Goal: Use online tool/utility: Use online tool/utility

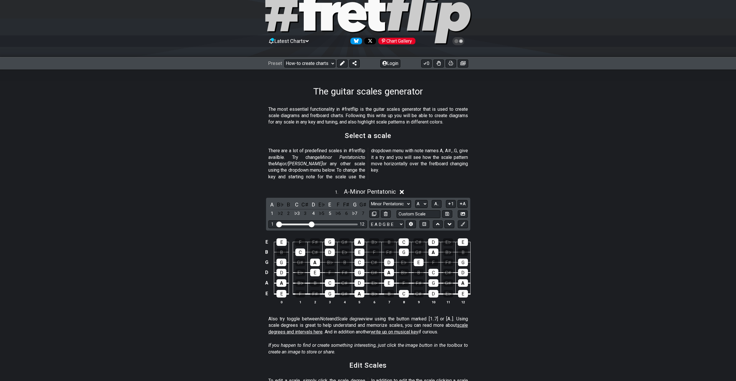
scroll to position [58, 0]
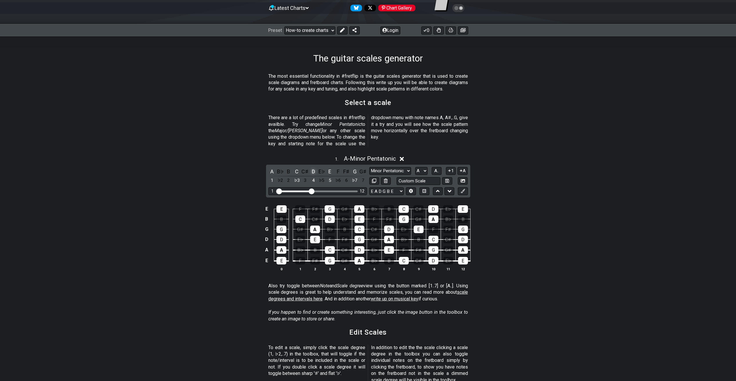
click at [314, 168] on div "D" at bounding box center [314, 172] width 8 height 8
click at [392, 187] on select "E A D G B E E A D G B E E A D G B E B E A D F♯ B A D G C E A D A D G B E E♭ A♭ …" at bounding box center [386, 191] width 35 height 8
select select "D A D G B E"
click at [369, 187] on select "E A D G B E E A D G B E E A D G B E B E A D F♯ B A D G C E A D A D G B E E♭ A♭ …" at bounding box center [386, 191] width 35 height 8
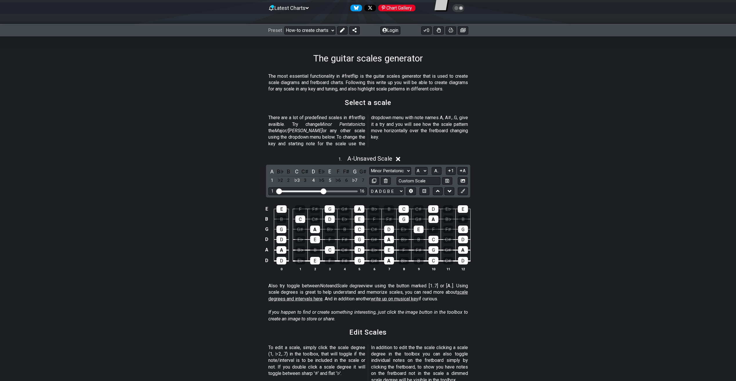
drag, startPoint x: 314, startPoint y: 184, endPoint x: 325, endPoint y: 186, distance: 11.5
click at [325, 191] on input "Visible fret range" at bounding box center [317, 191] width 82 height 0
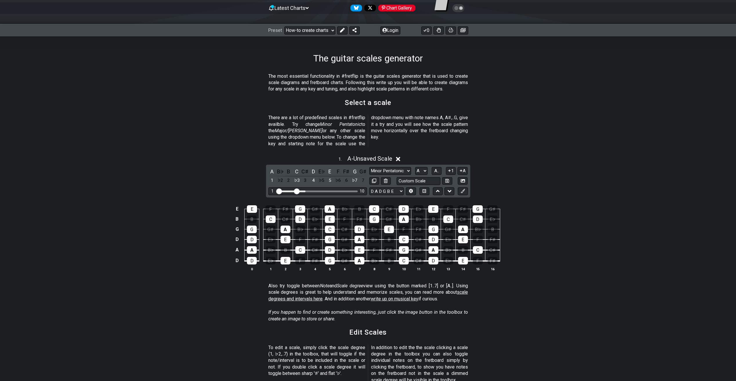
drag, startPoint x: 324, startPoint y: 186, endPoint x: 296, endPoint y: 187, distance: 28.5
click at [296, 191] on input "Visible fret range" at bounding box center [317, 191] width 82 height 0
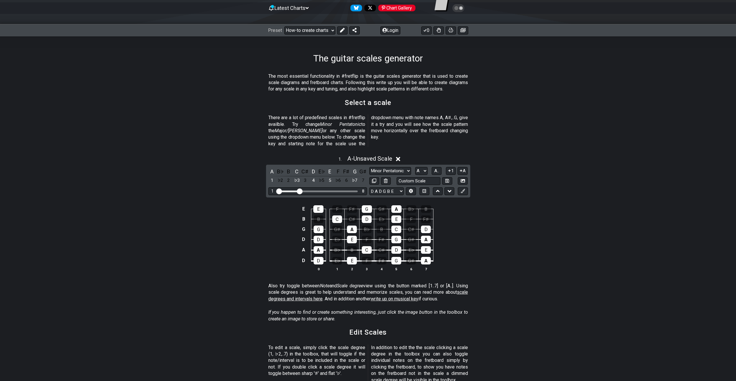
click at [300, 191] on input "Visible fret range" at bounding box center [317, 191] width 82 height 0
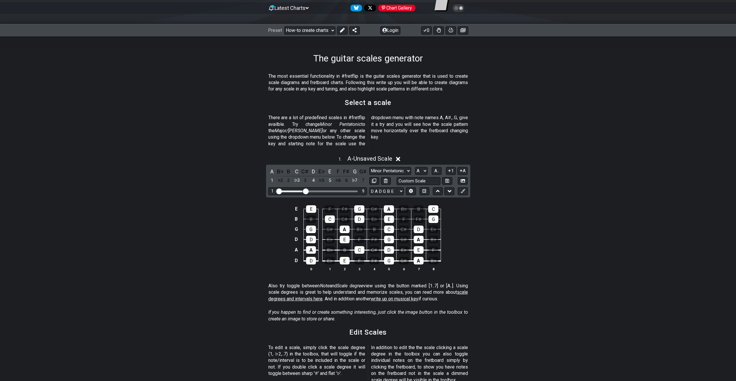
drag, startPoint x: 300, startPoint y: 185, endPoint x: 305, endPoint y: 185, distance: 4.7
click at [305, 191] on input "Visible fret range" at bounding box center [317, 191] width 82 height 0
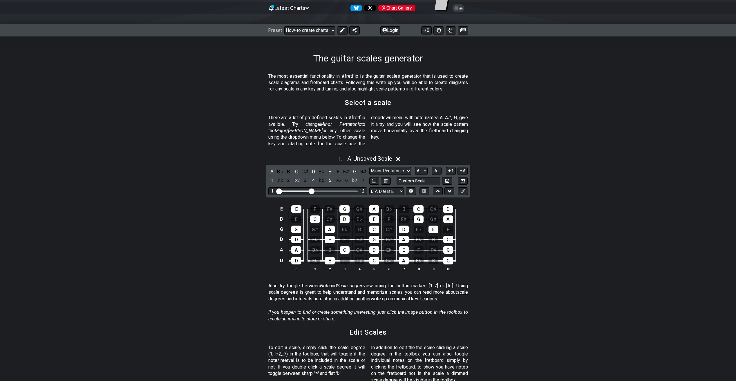
drag, startPoint x: 305, startPoint y: 185, endPoint x: 311, endPoint y: 185, distance: 6.4
click at [311, 191] on input "Visible fret range" at bounding box center [317, 191] width 82 height 0
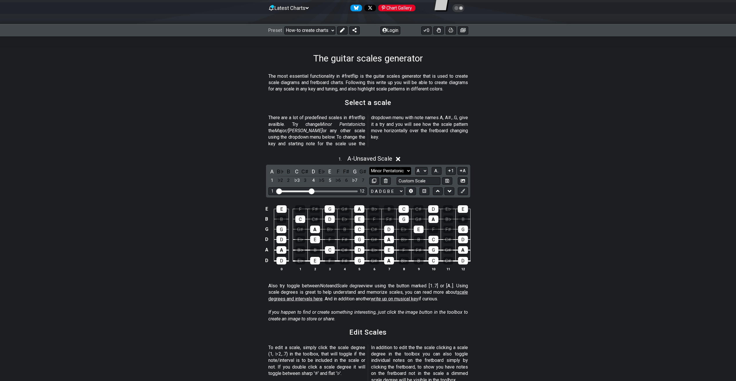
click at [404, 167] on select "Minor Pentatonic New Scale Minor Pentatonic Major Pentatonic Minor Blues Major …" at bounding box center [390, 171] width 42 height 8
select select "Phrygian"
click at [369, 167] on select "Minor Pentatonic New Scale Minor Pentatonic Major Pentatonic Minor Blues Major …" at bounding box center [390, 171] width 42 height 8
click at [422, 167] on select "A♭ A A♯ B♭ B C C♯ D♭ D D♯ E♭ E F F♯ G♭ G G♯" at bounding box center [421, 171] width 12 height 8
select select "D"
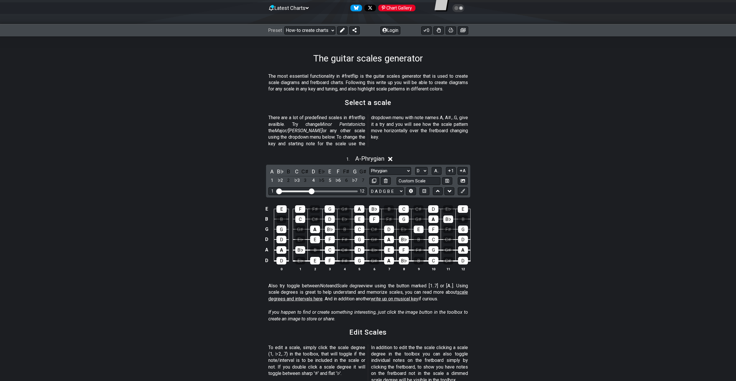
click at [415, 167] on select "A♭ A A♯ B♭ B C C♯ D♭ D D♯ E♭ E F F♯ G♭ G G♯" at bounding box center [421, 171] width 12 height 8
